Goal: Transaction & Acquisition: Purchase product/service

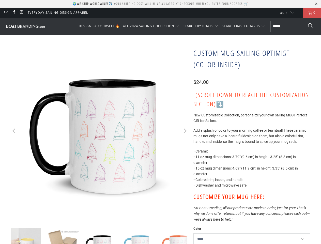
click at [160, 4] on p "🌍 We ship worldwide! ✈️ Your shipping cost will be calculated at checkout when …" at bounding box center [161, 4] width 176 height 4
click at [152, 26] on span "ALL 2024 SAILING COLLECTION" at bounding box center [148, 26] width 51 height 4
click at [201, 26] on span "SEARCH BY BOATS" at bounding box center [198, 26] width 31 height 4
click at [244, 26] on span "SEARCH RASH GUARDS" at bounding box center [241, 26] width 38 height 4
click at [14, 131] on icon "Previous" at bounding box center [14, 131] width 5 height 107
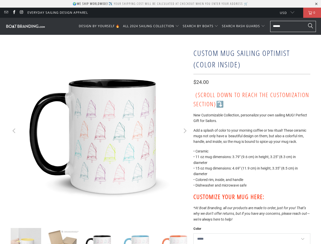
click at [184, 131] on icon "Next" at bounding box center [184, 131] width 5 height 107
click at [100, 236] on img at bounding box center [100, 246] width 36 height 36
click at [0, 236] on div "Custom Mug Sailing Optimist (Color Inside) $24.00 (Scroll down to reach the cus…" at bounding box center [160, 164] width 321 height 259
